Goal: Check status: Check status

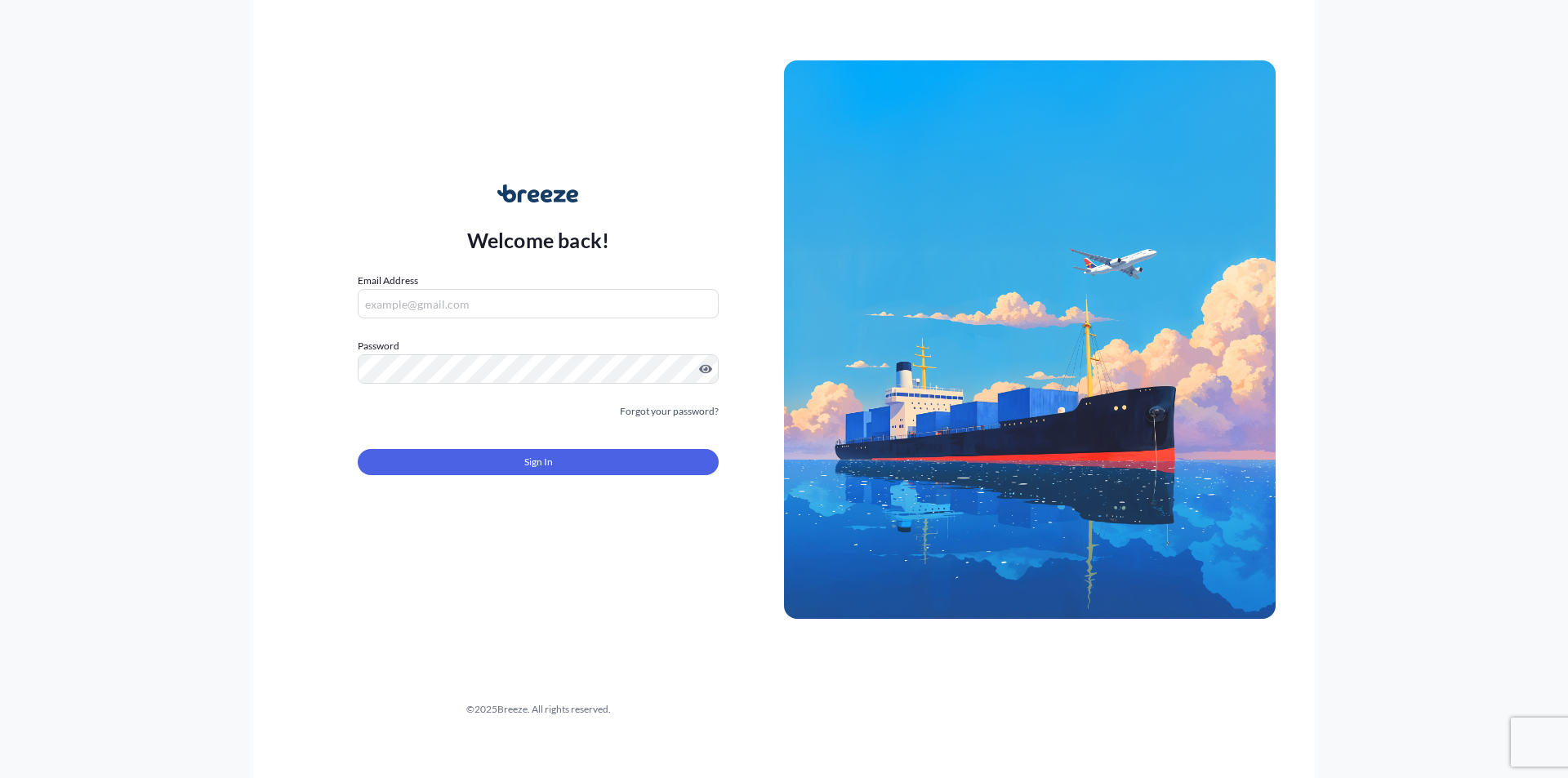
type input "[EMAIL_ADDRESS][DOMAIN_NAME]"
click at [472, 462] on button "Sign In" at bounding box center [538, 462] width 361 height 26
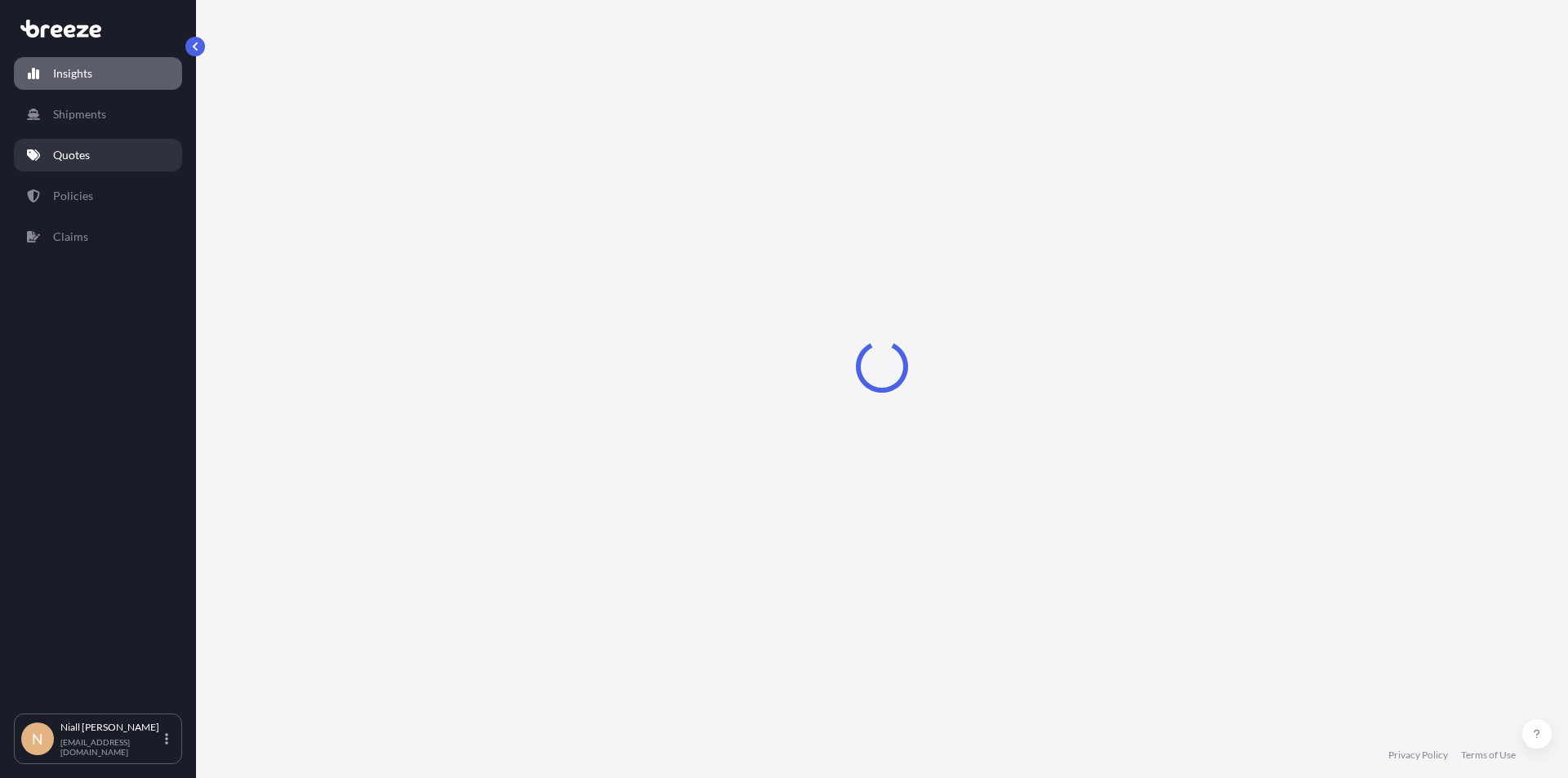
click at [71, 151] on p "Quotes" at bounding box center [71, 155] width 37 height 16
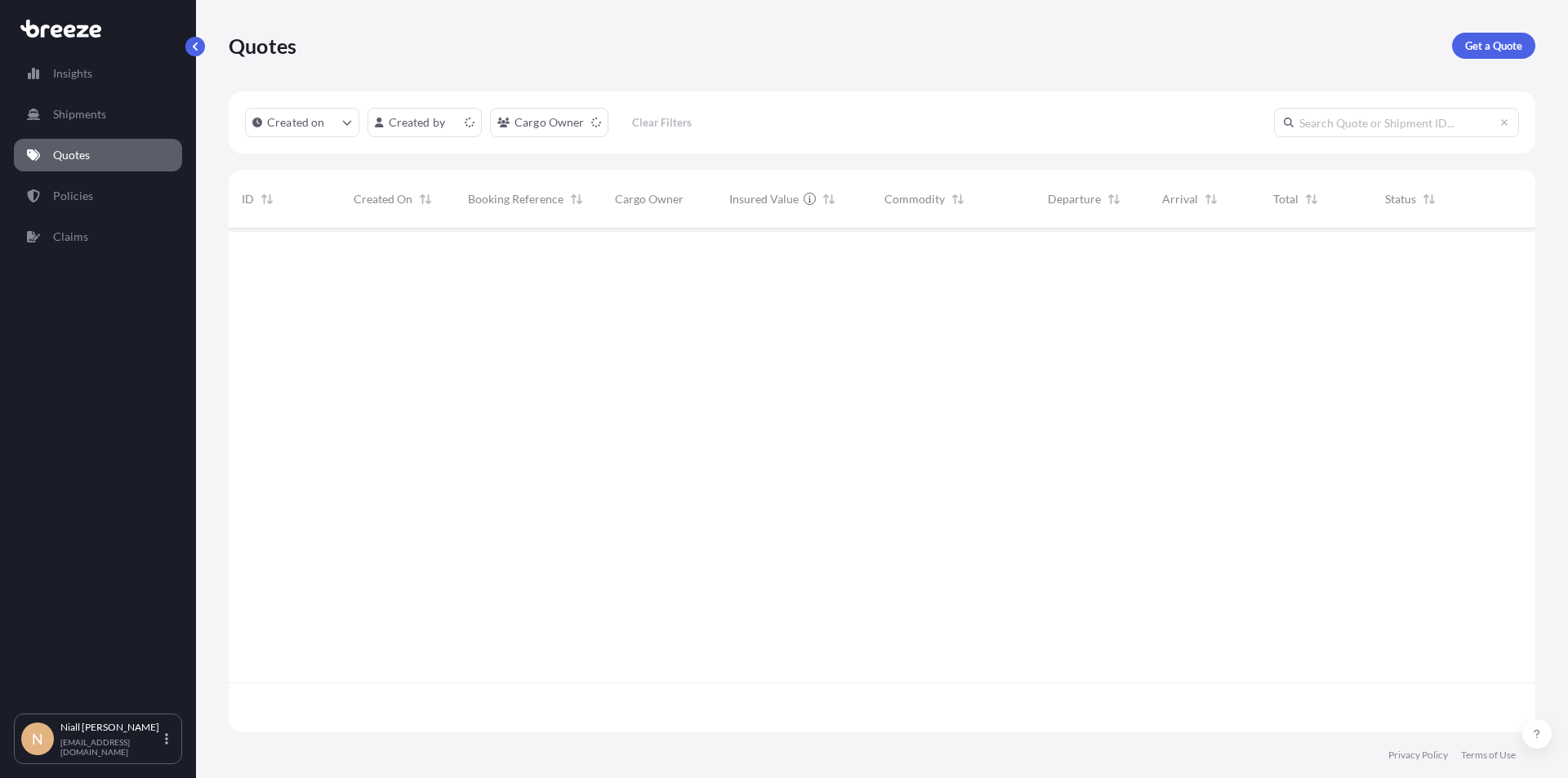
scroll to position [501, 1294]
click at [115, 199] on link "Policies" at bounding box center [98, 195] width 168 height 33
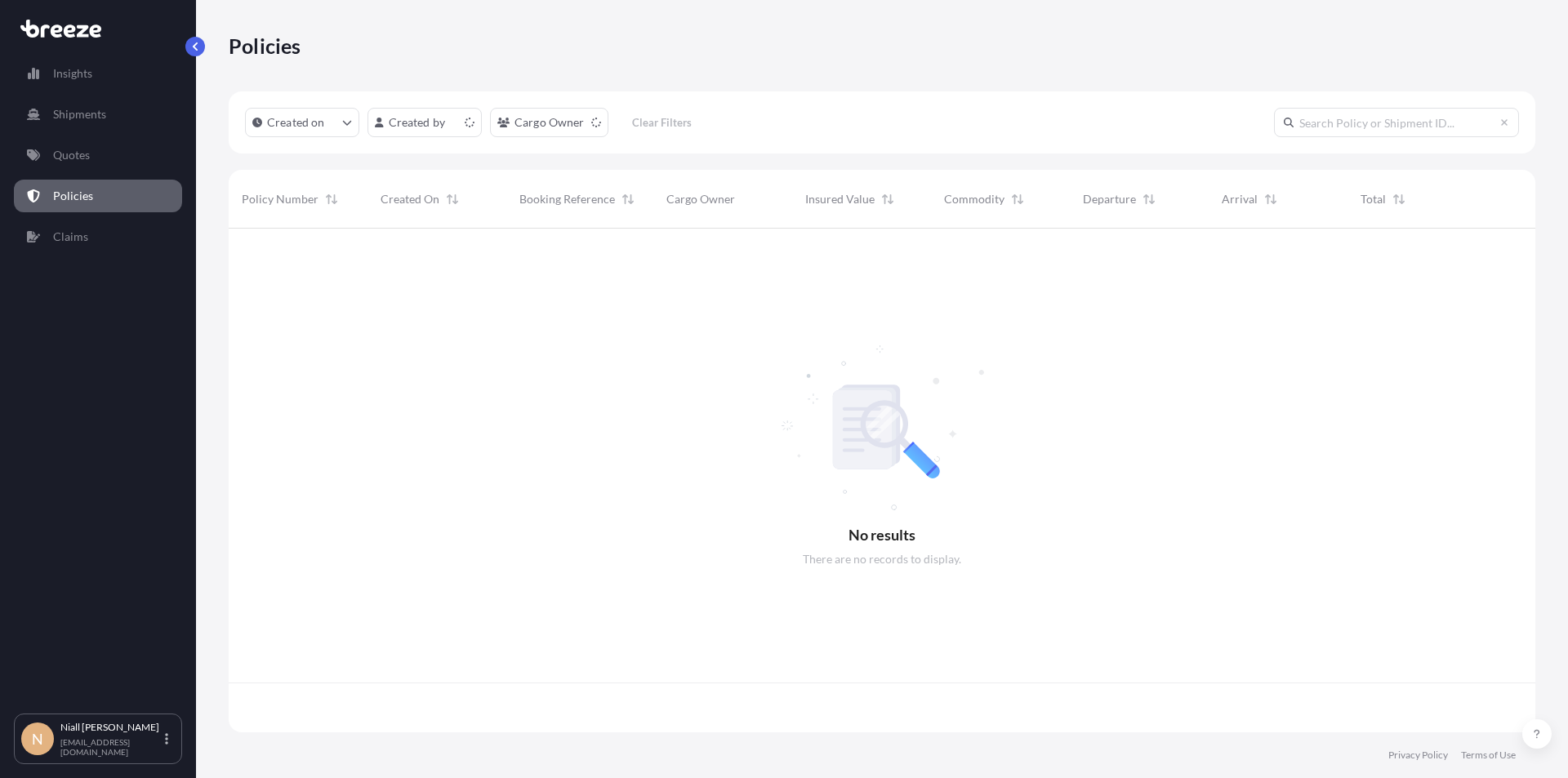
scroll to position [501, 1294]
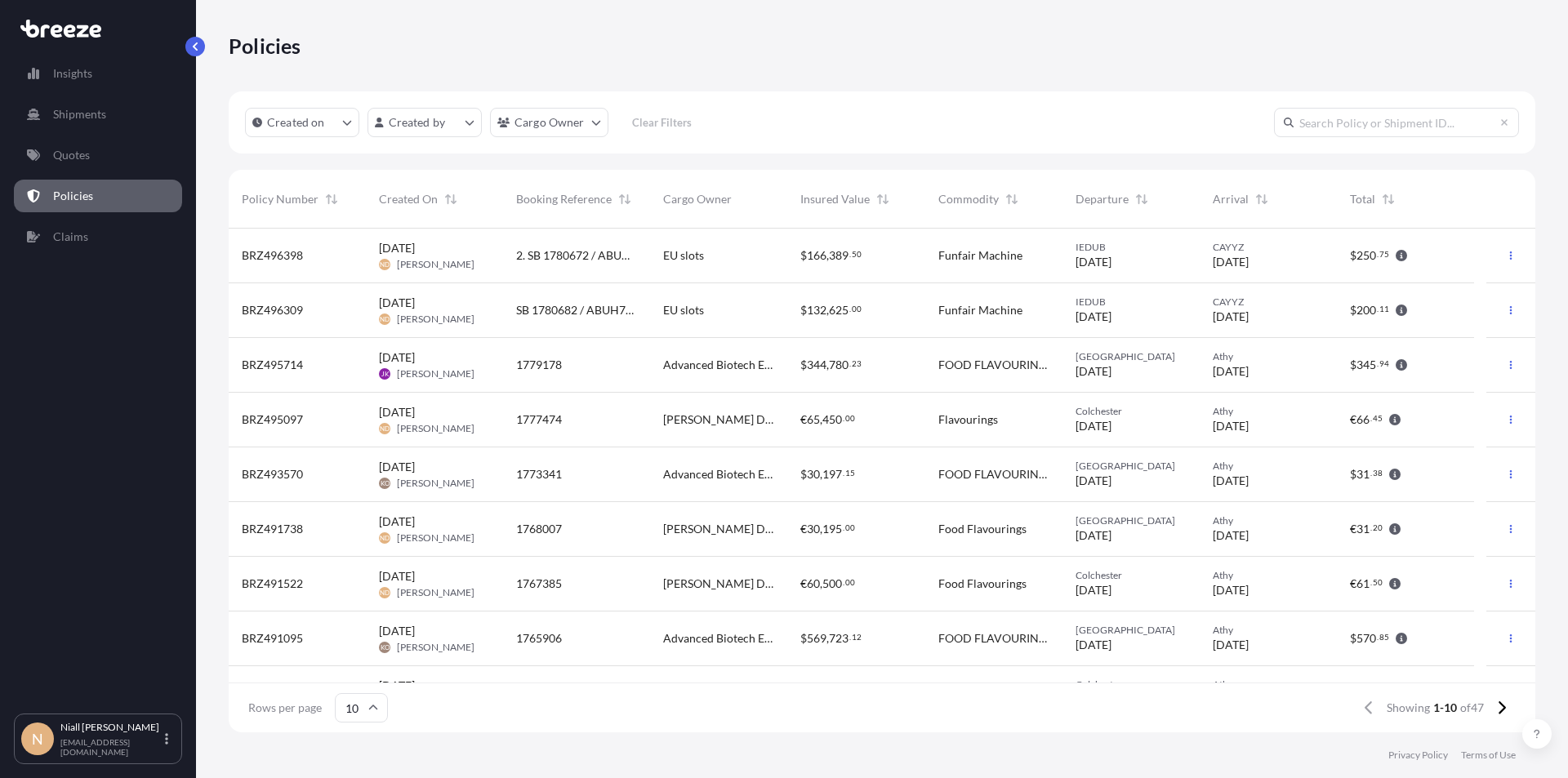
click at [297, 257] on span "BRZ496398" at bounding box center [272, 255] width 61 height 16
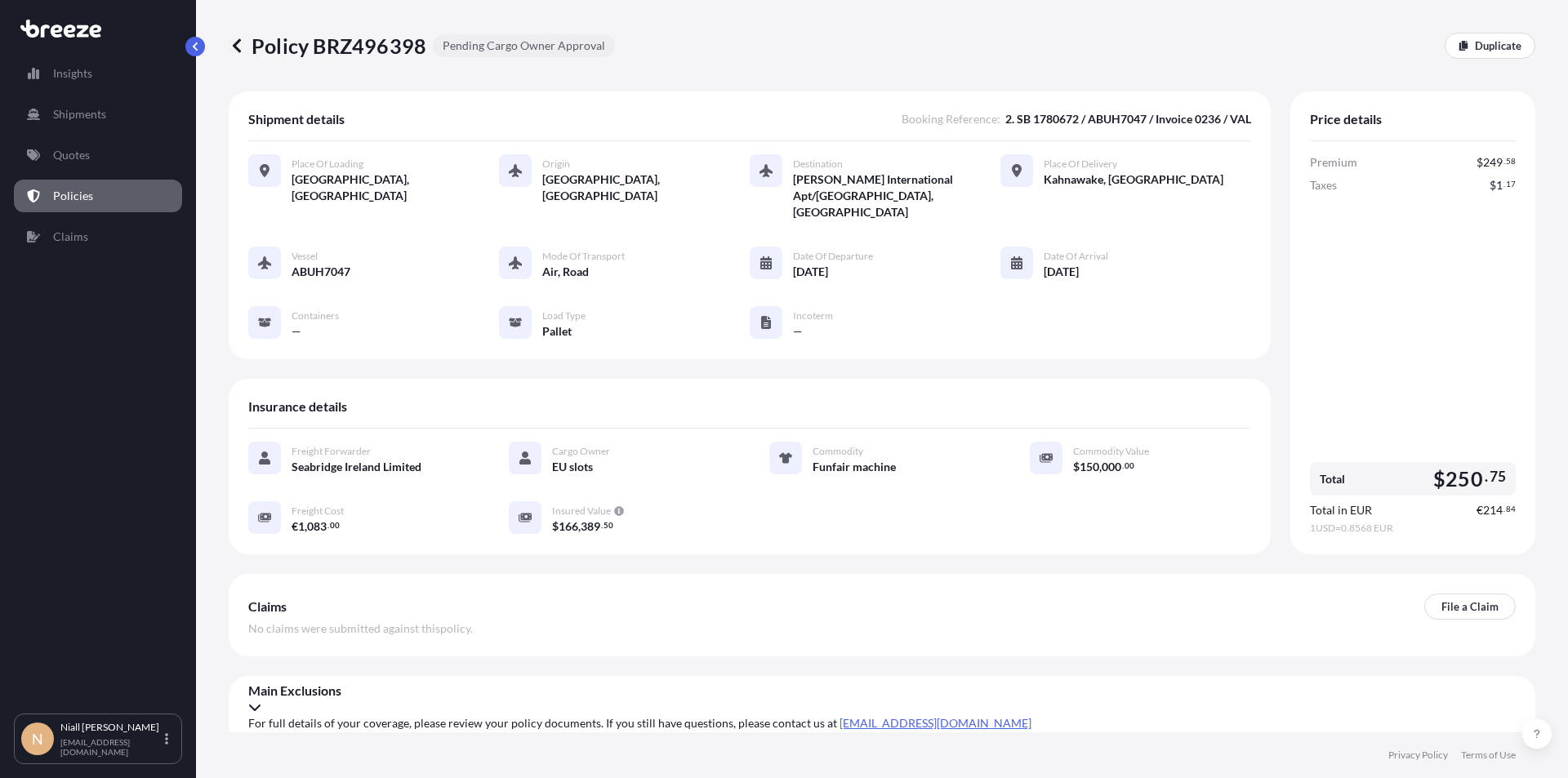
click at [1066, 126] on span "2. SB 1780672 / ABUH7047 / Invoice 0236 / VAL" at bounding box center [1128, 119] width 246 height 16
copy span "1780672"
click at [66, 190] on link "Policies" at bounding box center [98, 195] width 168 height 33
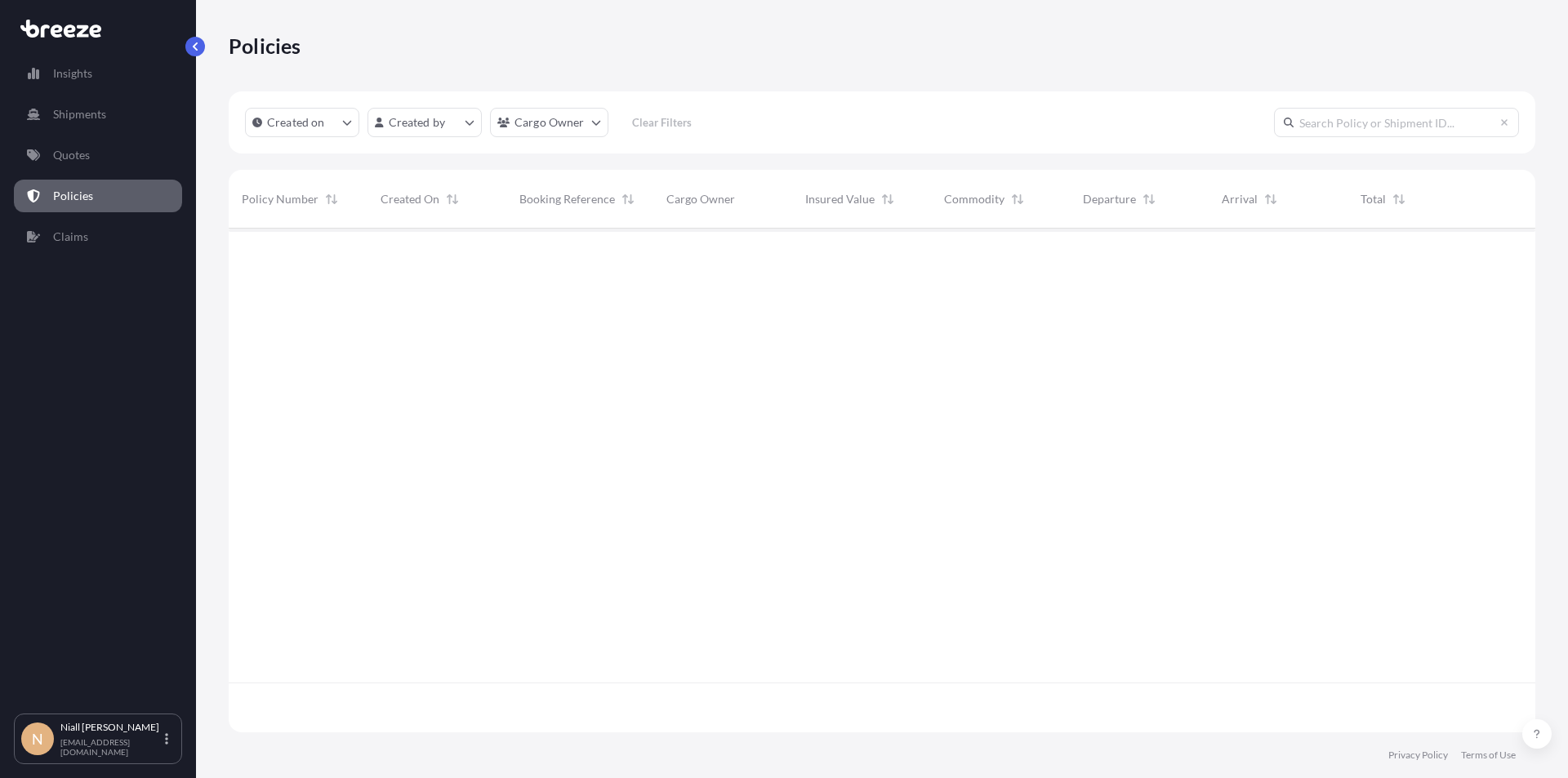
scroll to position [501, 1294]
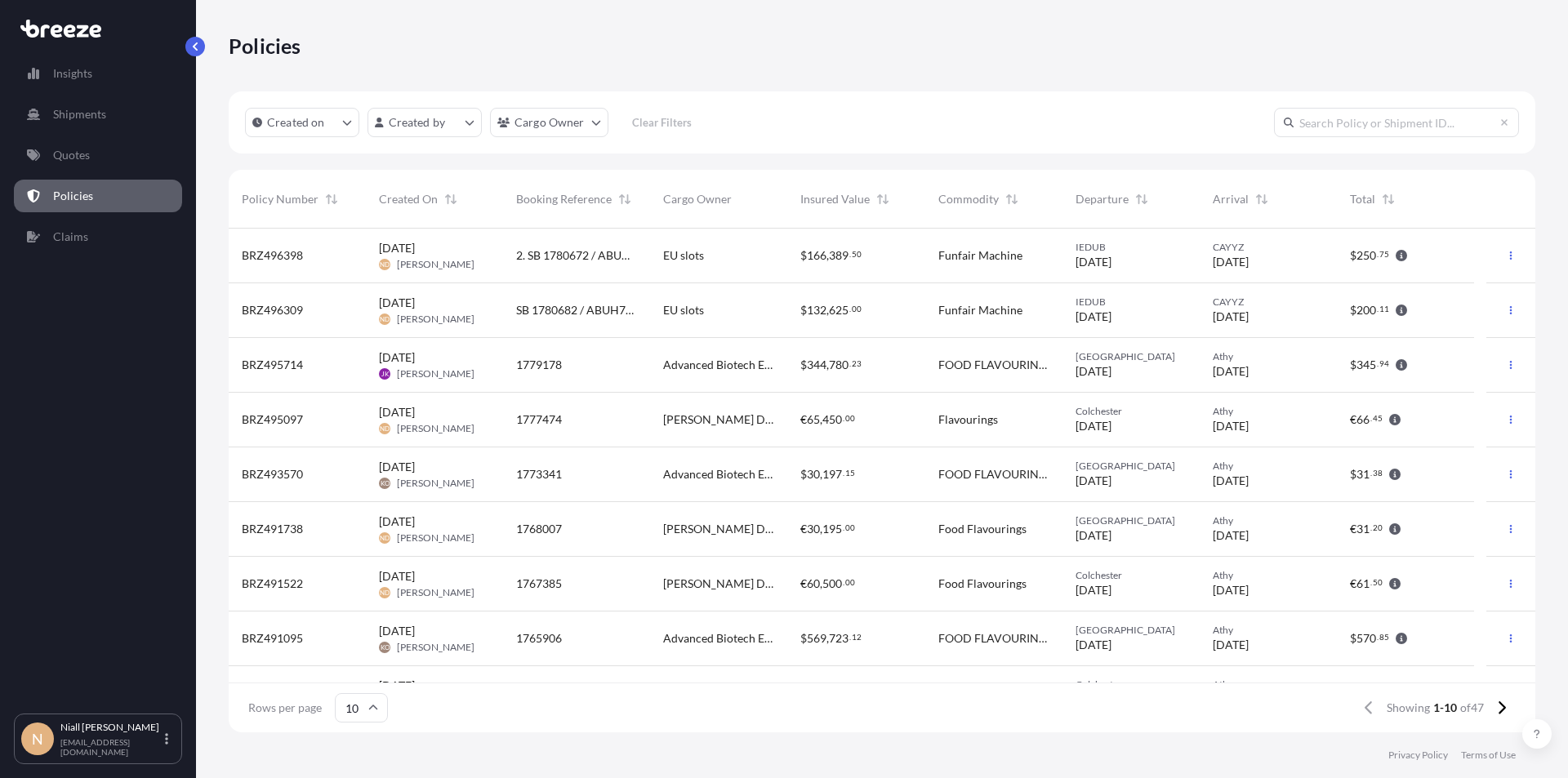
click at [295, 302] on span "BRZ496309" at bounding box center [272, 310] width 61 height 16
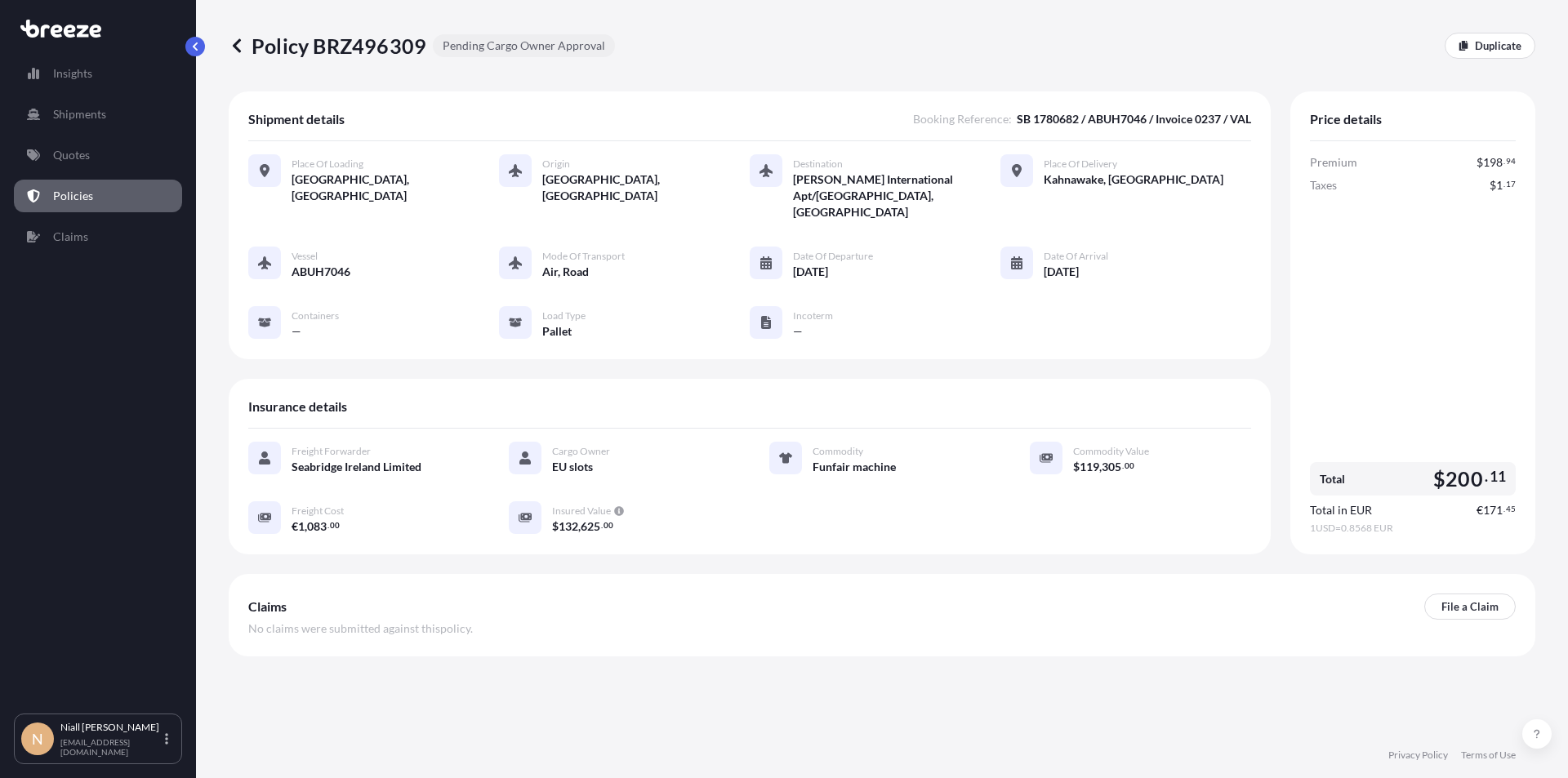
click at [1067, 122] on span "SB 1780682 / ABUH7046 / Invoice 0237 / VAL" at bounding box center [1134, 119] width 234 height 16
click at [1066, 121] on span "SB 1780682 / ABUH7046 / Invoice 0237 / VAL" at bounding box center [1134, 119] width 234 height 16
copy span "1780682"
